Goal: Task Accomplishment & Management: Use online tool/utility

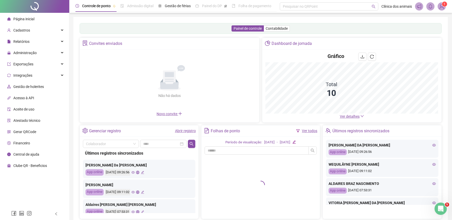
click at [26, 123] on div "Atestado técnico" at bounding box center [23, 120] width 33 height 10
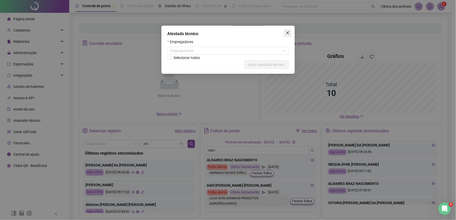
click at [290, 36] on button "Close" at bounding box center [288, 33] width 8 height 8
click at [289, 33] on icon "close" at bounding box center [288, 33] width 4 height 4
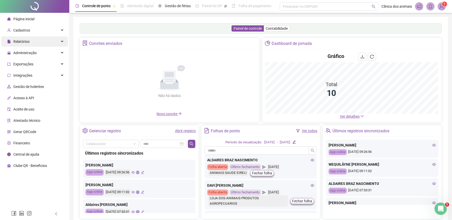
click at [48, 41] on div "Relatórios" at bounding box center [34, 41] width 67 height 10
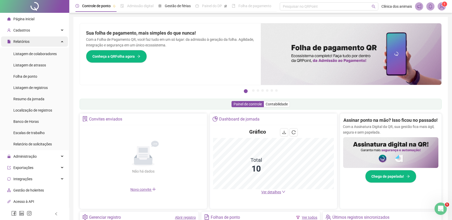
click at [48, 41] on div "Relatórios" at bounding box center [34, 41] width 67 height 10
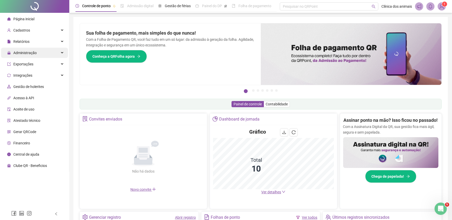
click at [42, 50] on div "Administração" at bounding box center [34, 53] width 67 height 10
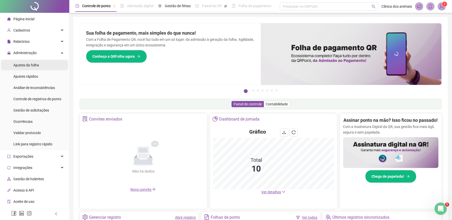
click at [41, 68] on li "Ajustes da folha" at bounding box center [34, 65] width 67 height 10
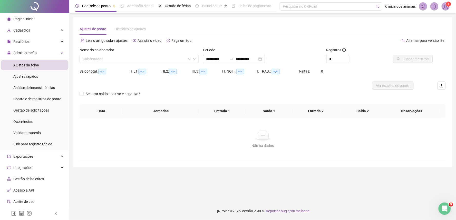
type input "**********"
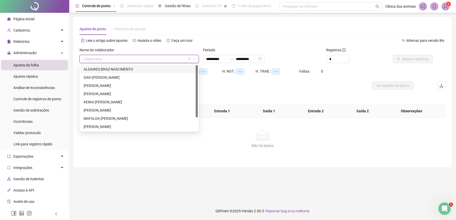
click at [179, 57] on input "search" at bounding box center [137, 59] width 109 height 8
click at [127, 95] on div "[PERSON_NAME]" at bounding box center [139, 94] width 111 height 6
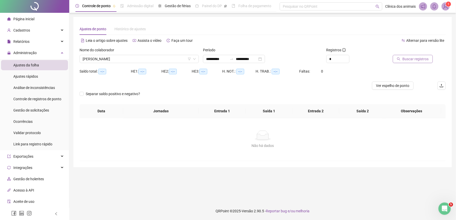
click at [406, 57] on span "Buscar registros" at bounding box center [416, 59] width 26 height 6
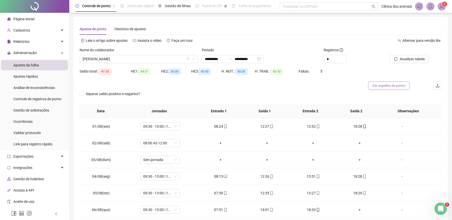
click at [399, 85] on span "Ver espelho de ponto" at bounding box center [388, 86] width 33 height 6
click at [159, 58] on span "[PERSON_NAME]" at bounding box center [139, 59] width 112 height 8
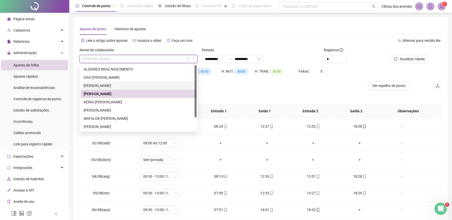
click at [122, 82] on div "[PERSON_NAME]" at bounding box center [139, 86] width 116 height 8
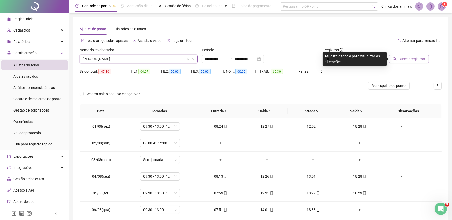
click at [409, 55] on button "Buscar registros" at bounding box center [409, 59] width 40 height 8
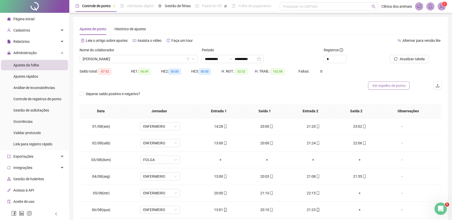
click at [400, 85] on span "Ver espelho de ponto" at bounding box center [388, 86] width 33 height 6
click at [195, 58] on div "[PERSON_NAME]" at bounding box center [139, 59] width 118 height 8
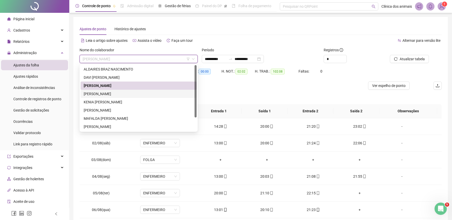
click at [122, 95] on div "[PERSON_NAME]" at bounding box center [139, 94] width 110 height 6
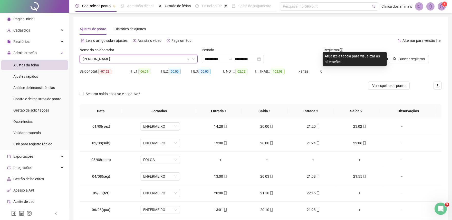
click at [409, 54] on div at bounding box center [407, 51] width 44 height 8
click at [411, 58] on span "Buscar registros" at bounding box center [412, 59] width 26 height 6
